Goal: Task Accomplishment & Management: Use online tool/utility

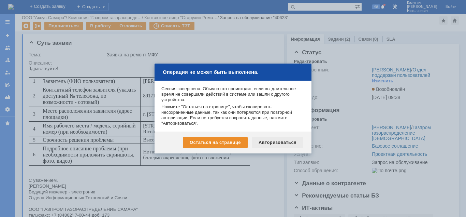
scroll to position [157, 0]
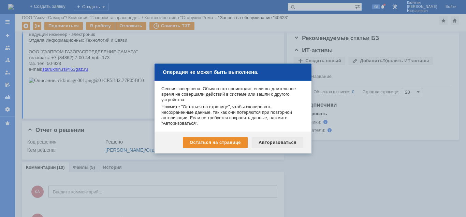
click at [268, 143] on div "Авторизоваться" at bounding box center [277, 142] width 51 height 11
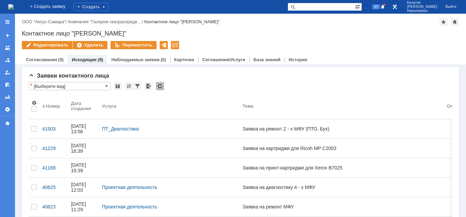
click at [7, 18] on div at bounding box center [7, 22] width 15 height 14
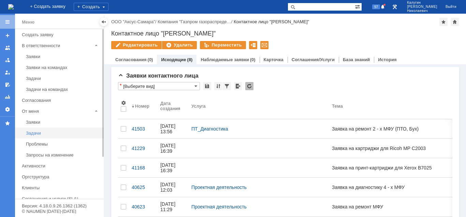
click at [38, 131] on div "Задачи" at bounding box center [63, 132] width 74 height 5
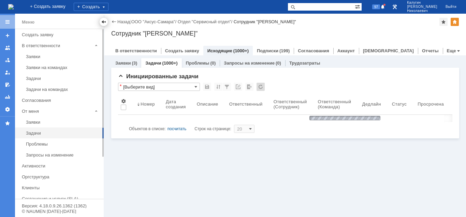
click at [101, 21] on div at bounding box center [103, 21] width 5 height 5
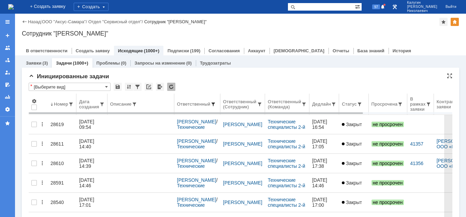
click at [216, 103] on span at bounding box center [212, 103] width 5 height 5
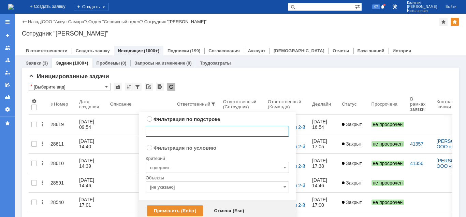
click at [174, 132] on input "text" at bounding box center [217, 131] width 143 height 11
radio input "true"
type input "в"
type input "[PERSON_NAME]"
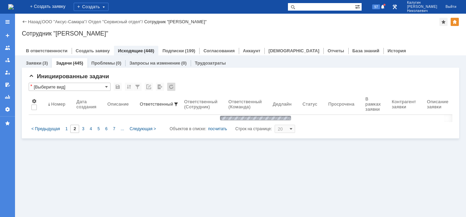
type input "1"
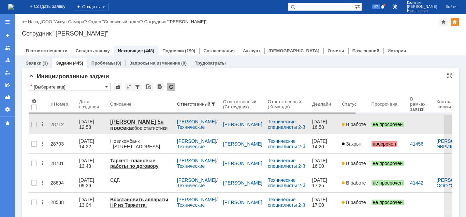
click at [56, 123] on div "28712" at bounding box center [61, 123] width 23 height 5
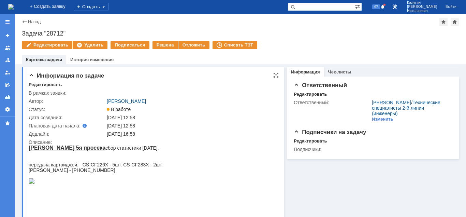
drag, startPoint x: 45, startPoint y: 84, endPoint x: 71, endPoint y: 92, distance: 27.4
click at [45, 84] on div "Редактировать" at bounding box center [45, 84] width 33 height 5
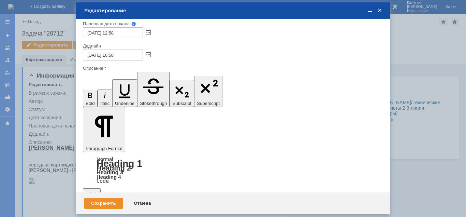
drag, startPoint x: 91, startPoint y: 1801, endPoint x: 244, endPoint y: 1800, distance: 152.1
click at [95, 202] on div "Сохранить" at bounding box center [103, 202] width 39 height 11
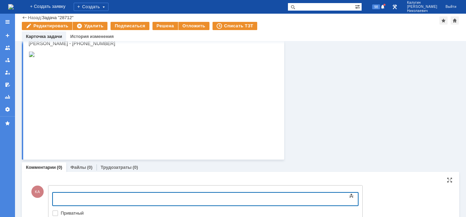
click at [83, 194] on body at bounding box center [108, 198] width 102 height 12
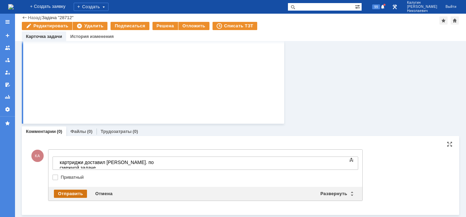
click at [70, 192] on div "Отправить" at bounding box center [70, 193] width 33 height 8
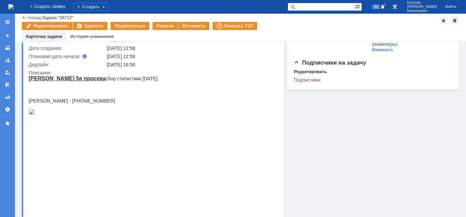
scroll to position [0, 0]
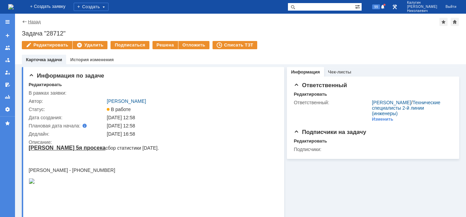
click at [34, 21] on link "Назад" at bounding box center [34, 21] width 13 height 5
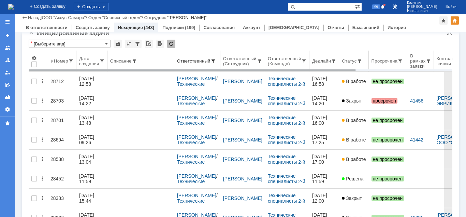
scroll to position [35, 0]
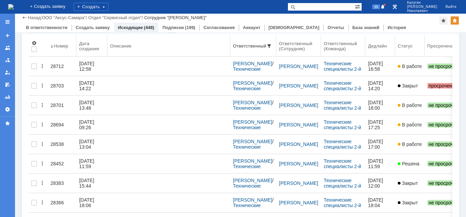
drag, startPoint x: 175, startPoint y: 46, endPoint x: 231, endPoint y: 47, distance: 56.6
click at [231, 47] on body "Идет загрузка, пожалуйста, подождите. На домашнюю + Создать заявку Создать 99 […" at bounding box center [233, 108] width 466 height 217
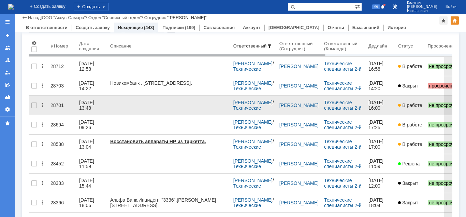
scroll to position [0, 0]
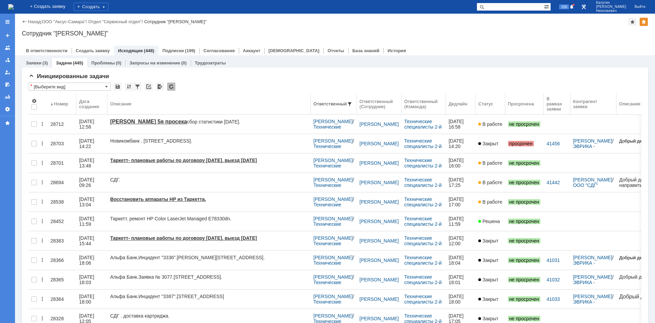
drag, startPoint x: 231, startPoint y: 103, endPoint x: 165, endPoint y: 1, distance: 120.9
click at [311, 100] on body "Идет загрузка, пожалуйста, подождите. На домашнюю + Создать заявку Создать 100 …" at bounding box center [327, 161] width 655 height 323
click at [106, 8] on div "Создать" at bounding box center [91, 7] width 35 height 8
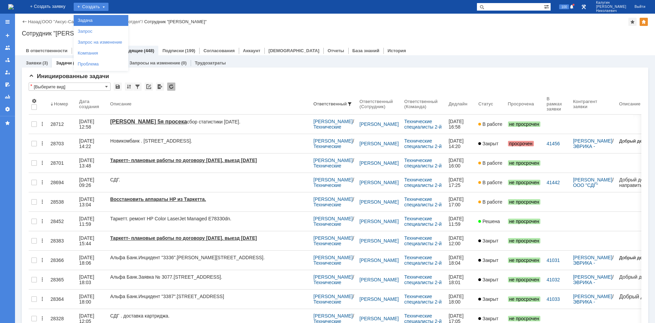
click at [107, 18] on link "Задача" at bounding box center [101, 20] width 52 height 8
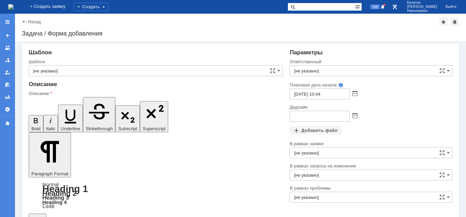
drag, startPoint x: 316, startPoint y: 4, endPoint x: 305, endPoint y: 5, distance: 11.3
click at [314, 4] on input "text" at bounding box center [321, 7] width 67 height 8
paste input "25825"
type input "25825"
click at [296, 5] on span at bounding box center [292, 7] width 8 height 8
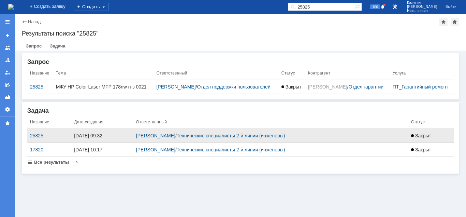
click at [40, 138] on div "25825" at bounding box center [49, 135] width 39 height 5
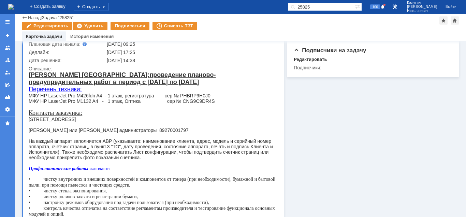
scroll to position [70, 0]
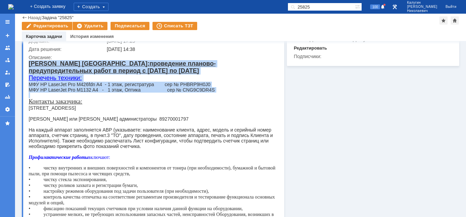
drag, startPoint x: 29, startPoint y: 62, endPoint x: 43, endPoint y: 93, distance: 34.0
click at [43, 93] on body "[PERSON_NAME] [GEOGRAPHIC_DATA]: проведение планово-предупредительных работ в п…" at bounding box center [152, 158] width 247 height 196
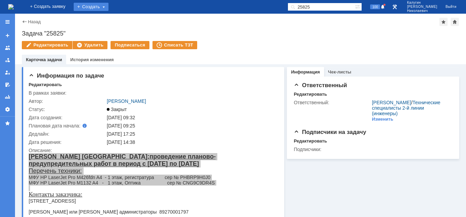
click at [104, 7] on div "Создать" at bounding box center [91, 7] width 35 height 8
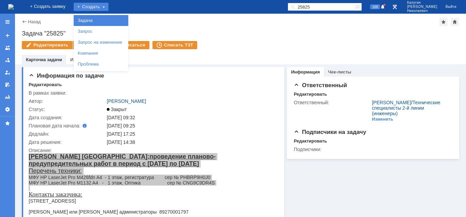
click at [102, 19] on link "Задача" at bounding box center [101, 20] width 52 height 8
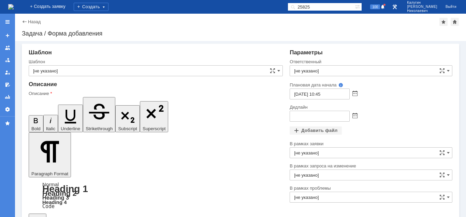
drag, startPoint x: 109, startPoint y: 1643, endPoint x: 109, endPoint y: 1662, distance: 18.4
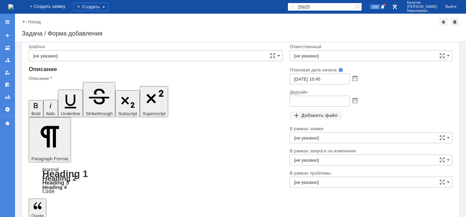
drag, startPoint x: 40, startPoint y: 1635, endPoint x: 42, endPoint y: 1640, distance: 5.0
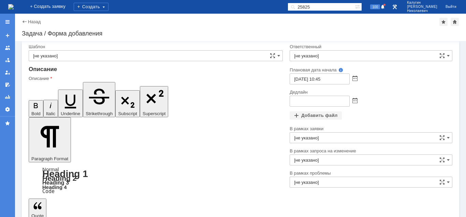
drag, startPoint x: 87, startPoint y: 1633, endPoint x: 89, endPoint y: 1644, distance: 11.4
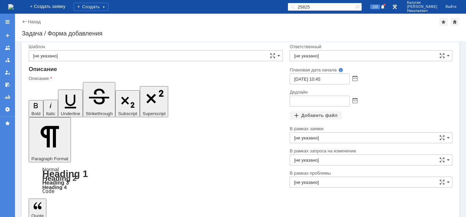
drag, startPoint x: 36, startPoint y: 1610, endPoint x: 132, endPoint y: 1609, distance: 96.2
drag, startPoint x: 51, startPoint y: 87, endPoint x: 35, endPoint y: 88, distance: 15.8
click at [61, 90] on icon "button" at bounding box center [70, 99] width 19 height 19
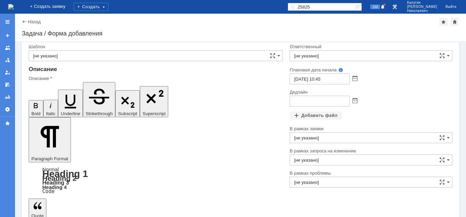
drag, startPoint x: 34, startPoint y: 87, endPoint x: 46, endPoint y: 95, distance: 14.6
click at [34, 101] on icon "button" at bounding box center [35, 105] width 9 height 9
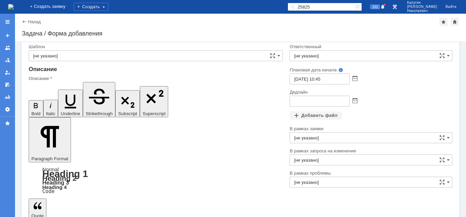
click at [309, 55] on input "[не указано]" at bounding box center [371, 55] width 163 height 11
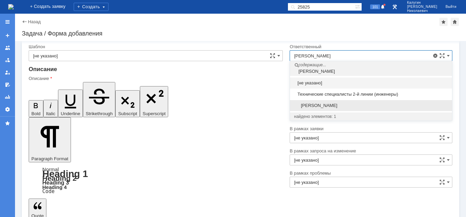
click at [325, 108] on div "[PERSON_NAME]" at bounding box center [371, 105] width 162 height 11
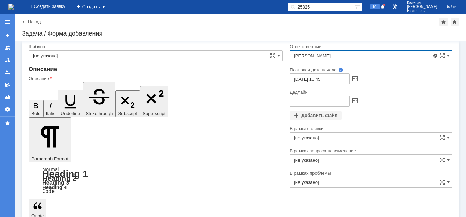
type input "[PERSON_NAME]"
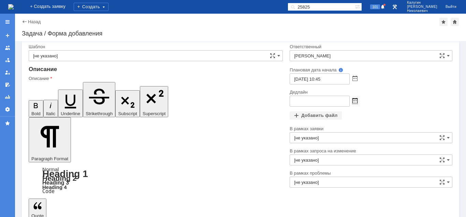
click at [354, 101] on span at bounding box center [354, 100] width 5 height 5
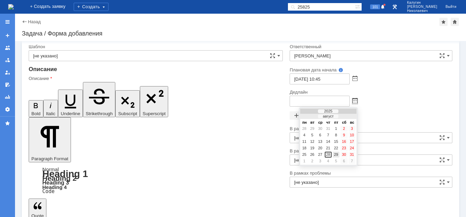
click at [336, 153] on div "29" at bounding box center [336, 154] width 7 height 6
type input "[DATE] 10:51"
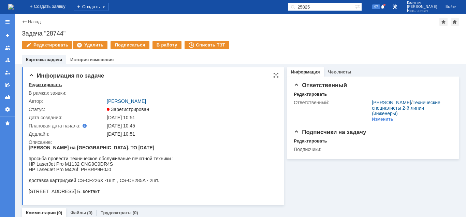
click at [40, 86] on div "Редактировать" at bounding box center [45, 84] width 33 height 5
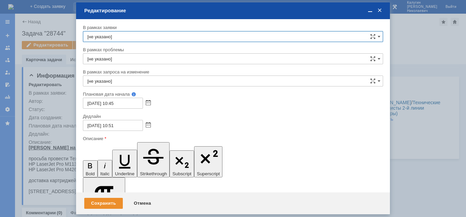
scroll to position [26, 0]
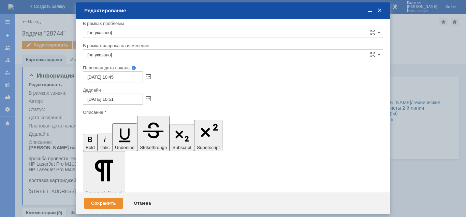
click at [97, 203] on div "Сохранить" at bounding box center [103, 202] width 39 height 11
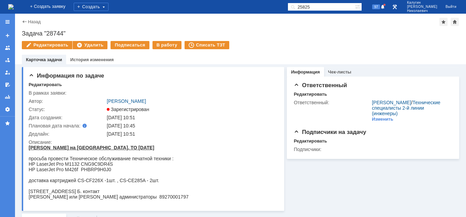
scroll to position [0, 0]
drag, startPoint x: 21, startPoint y: 31, endPoint x: 79, endPoint y: 35, distance: 57.8
click at [79, 35] on div "Назад | Задача "28744" Задача "28744" Редактировать Удалить Подписаться В работ…" at bounding box center [240, 39] width 451 height 50
copy div "Задача "28744""
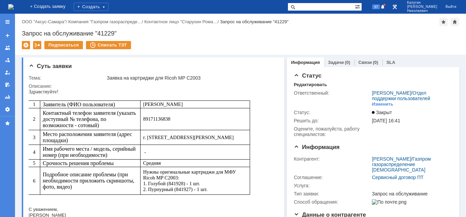
drag, startPoint x: 313, startPoint y: 8, endPoint x: 306, endPoint y: 8, distance: 7.5
click at [309, 8] on input "text" at bounding box center [321, 7] width 67 height 8
paste input "25825"
type input "25825"
click at [296, 8] on span at bounding box center [292, 7] width 8 height 8
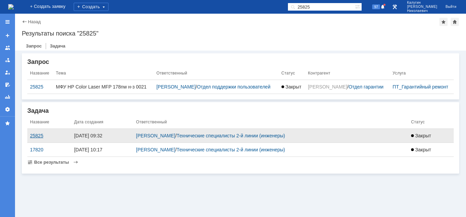
click at [41, 138] on div "25825" at bounding box center [49, 135] width 39 height 5
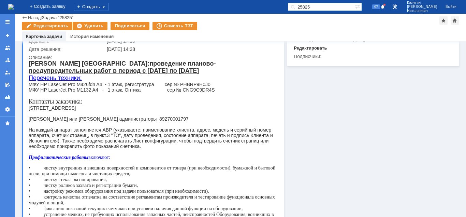
drag, startPoint x: 67, startPoint y: 122, endPoint x: 114, endPoint y: 120, distance: 47.4
click at [85, 121] on div "[PERSON_NAME] или [PERSON_NAME] администраторы 89270001797" at bounding box center [152, 118] width 247 height 5
